Goal: Find specific page/section: Find specific page/section

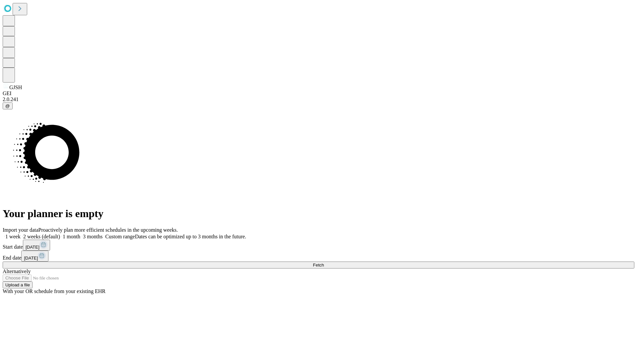
click at [324, 263] on span "Fetch" at bounding box center [318, 265] width 11 height 5
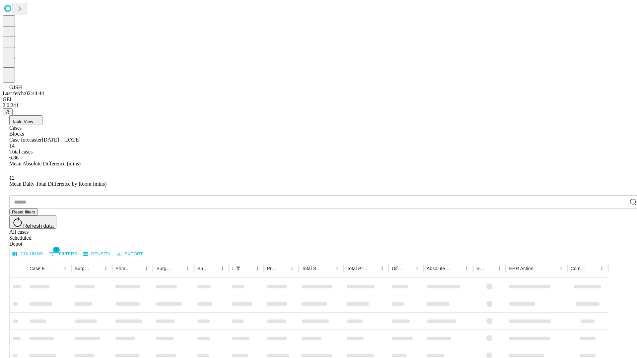
click at [619, 241] on div "Depot" at bounding box center [324, 244] width 631 height 6
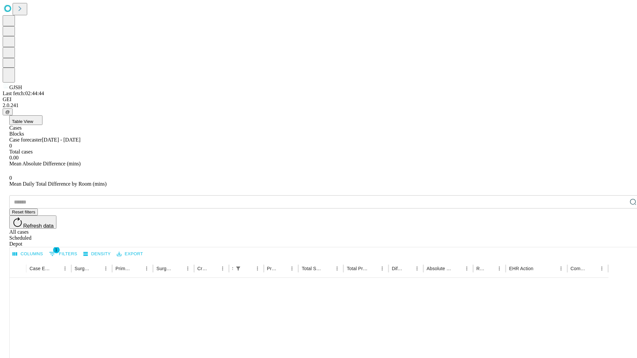
click at [565, 229] on div "All cases" at bounding box center [324, 232] width 631 height 6
